Goal: Task Accomplishment & Management: Manage account settings

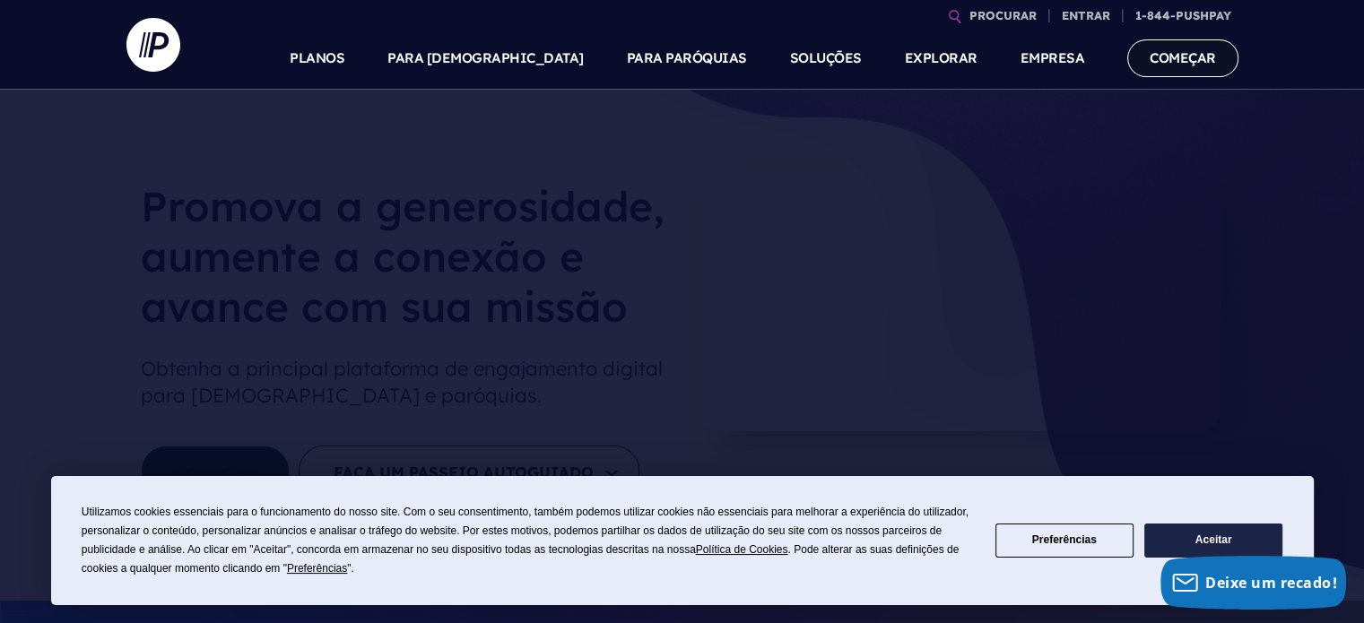
click at [1196, 63] on font "COMEÇAR" at bounding box center [1183, 57] width 66 height 17
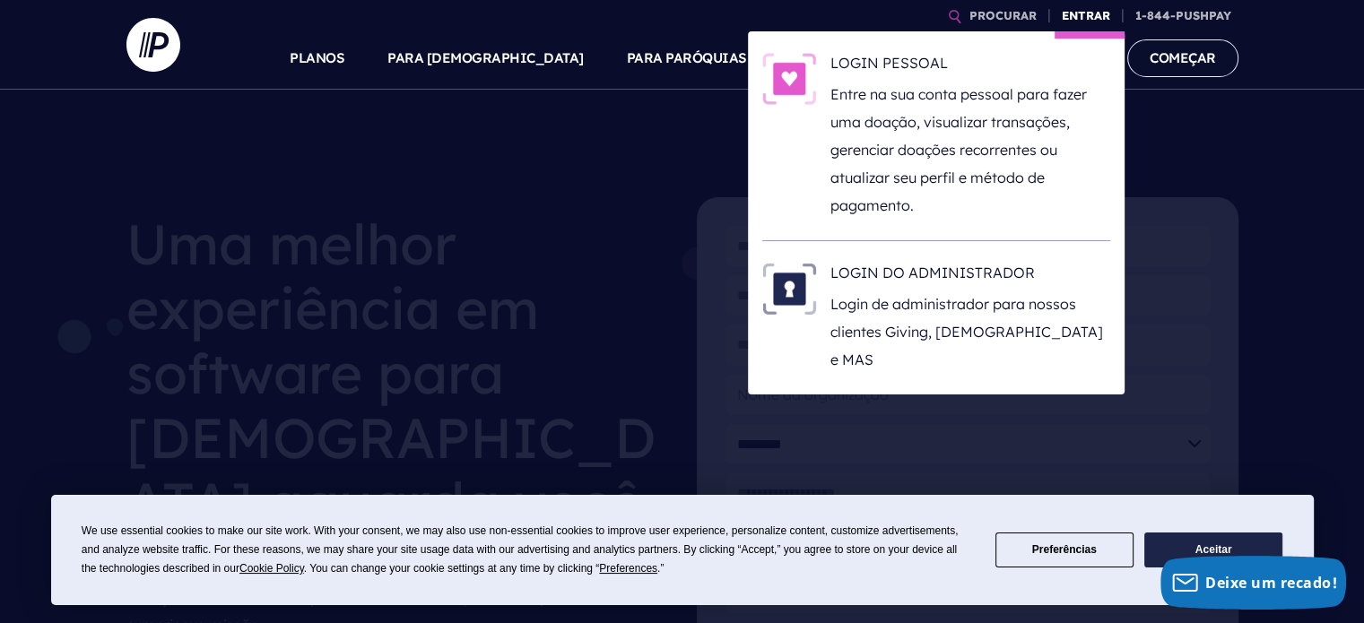
click at [1100, 20] on font "ENTRAR" at bounding box center [1086, 15] width 48 height 14
click at [961, 93] on font "Entre na sua conta pessoal para fazer uma doação, visualizar transações, gerenc…" at bounding box center [958, 150] width 256 height 129
